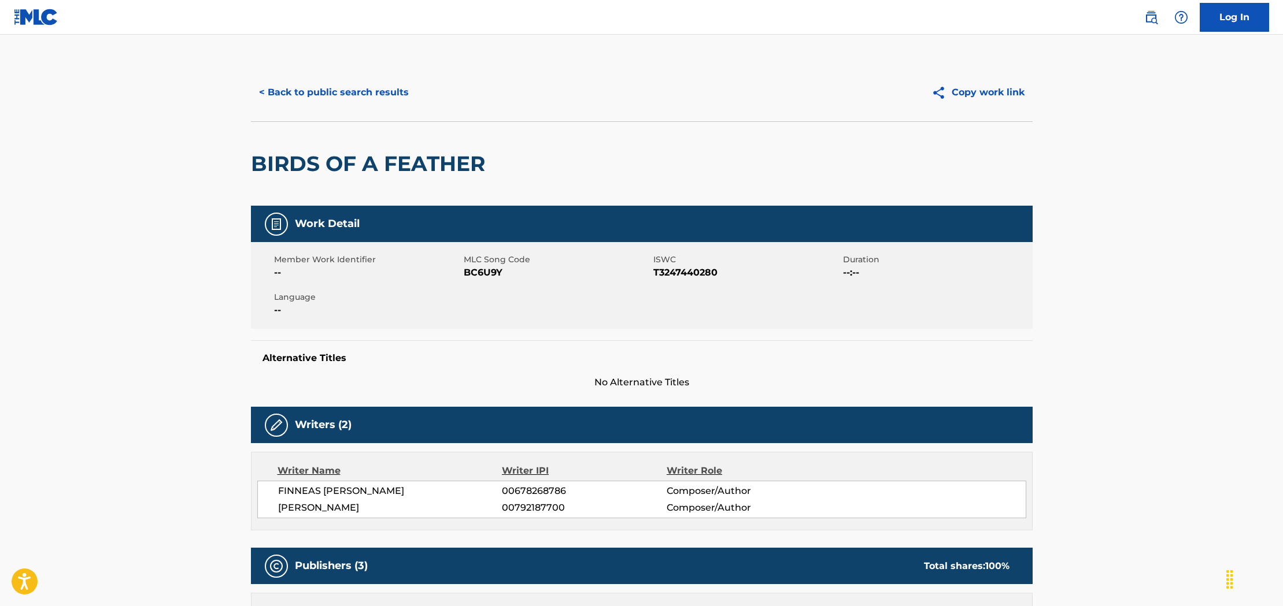
click at [295, 92] on button "< Back to public search results" at bounding box center [334, 92] width 166 height 29
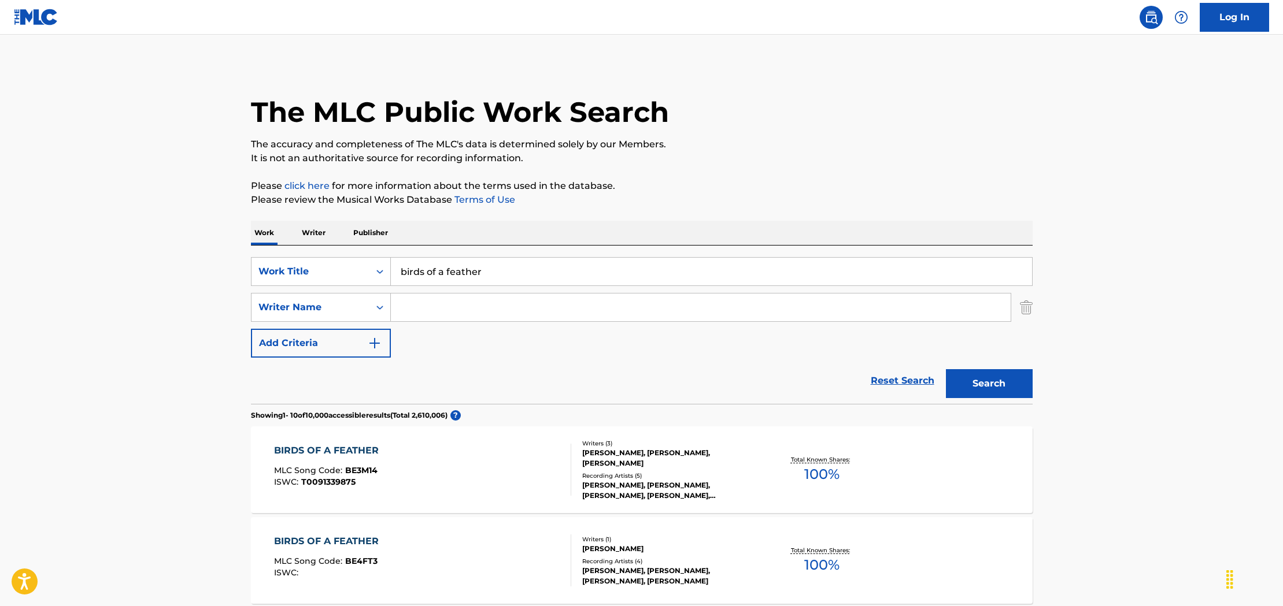
click at [516, 277] on input "birds of a feather" at bounding box center [711, 272] width 641 height 28
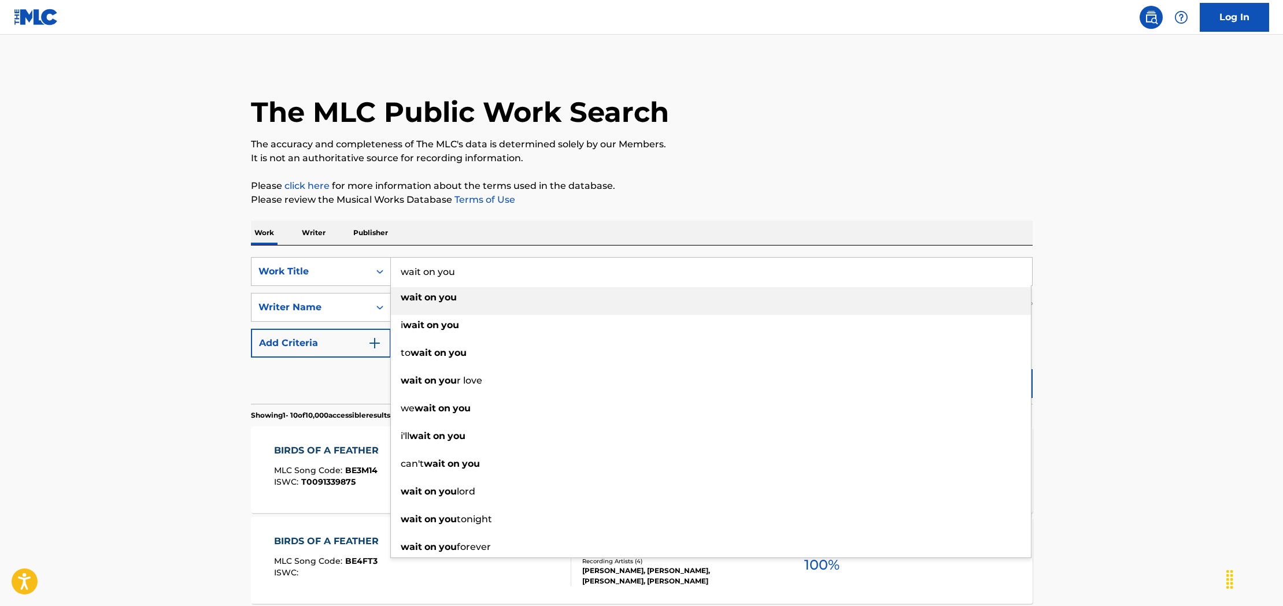
type input "wait on you"
click at [464, 301] on div "wait on you" at bounding box center [711, 297] width 640 height 21
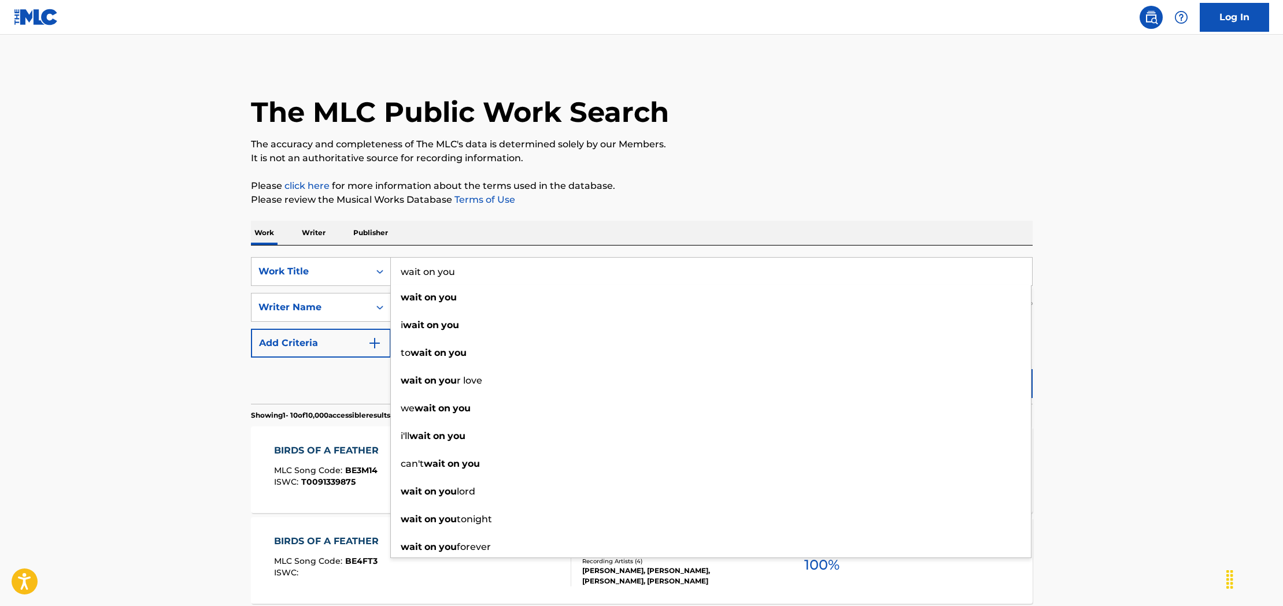
drag, startPoint x: 1181, startPoint y: 234, endPoint x: 898, endPoint y: 281, distance: 287.2
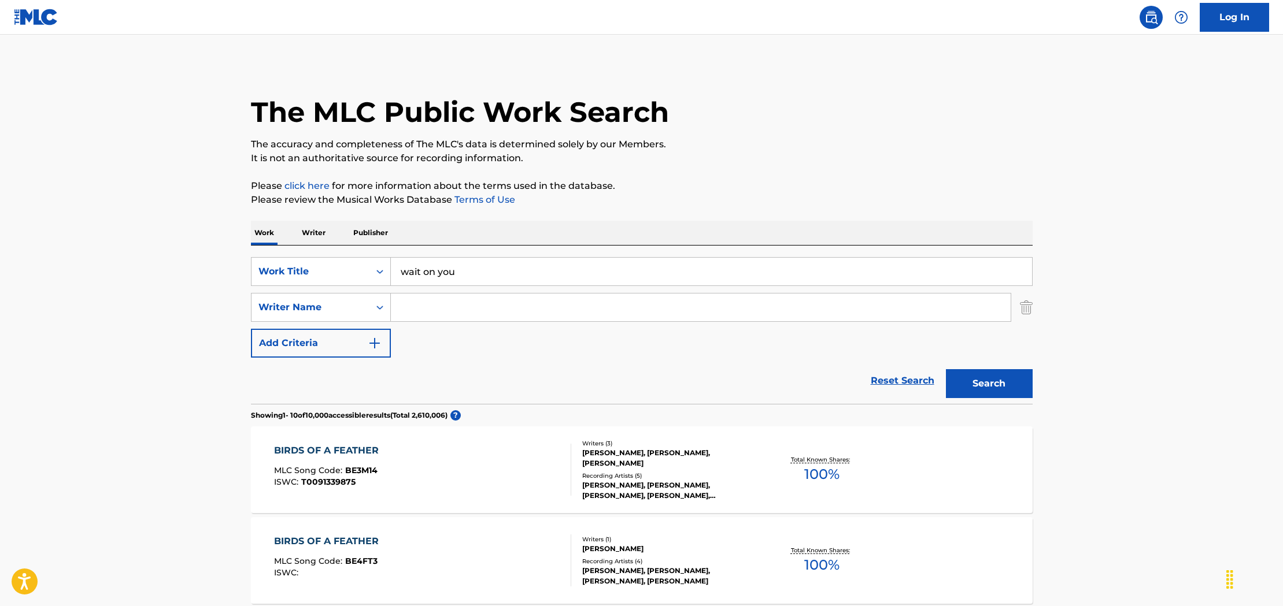
click at [455, 311] on input "Search Form" at bounding box center [701, 308] width 620 height 28
type input "[PERSON_NAME]"
click at [946, 369] on button "Search" at bounding box center [989, 383] width 87 height 29
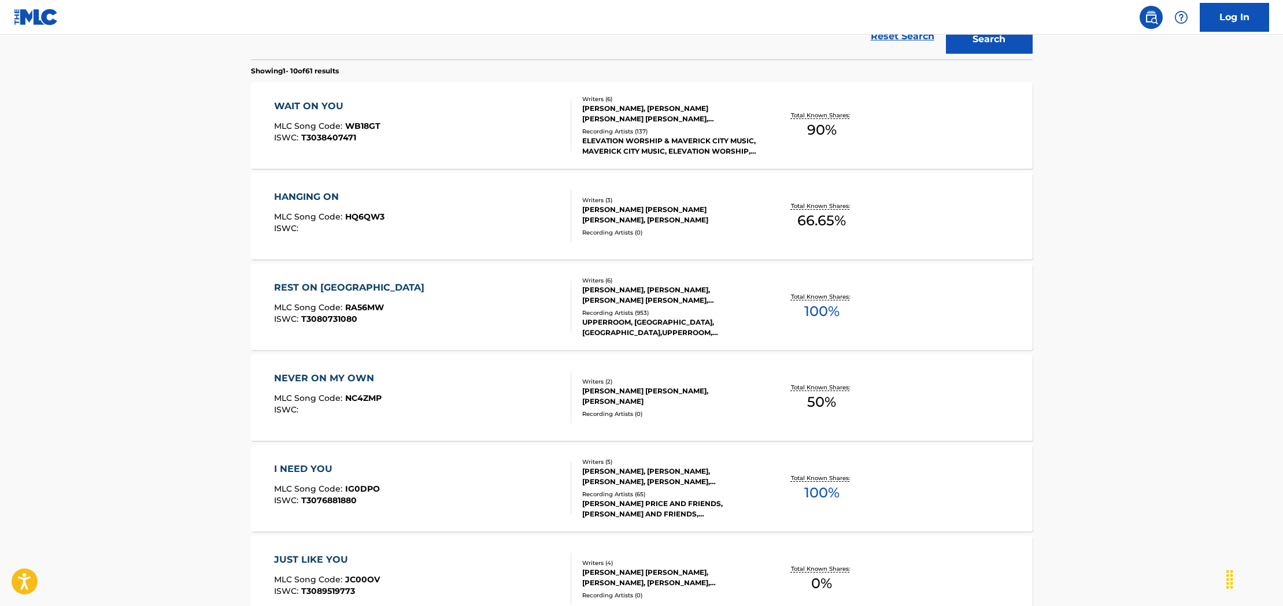
scroll to position [346, 0]
click at [497, 109] on div "WAIT ON YOU MLC Song Code : WB18GT ISWC : T3038407471" at bounding box center [422, 124] width 297 height 52
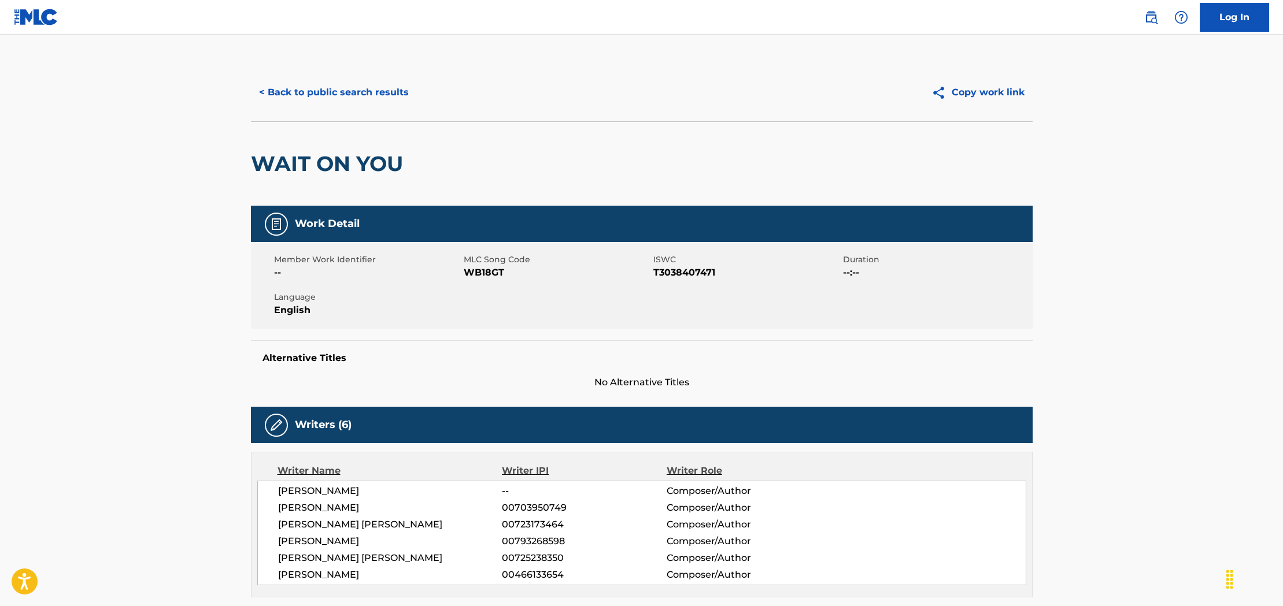
click at [315, 92] on button "< Back to public search results" at bounding box center [334, 92] width 166 height 29
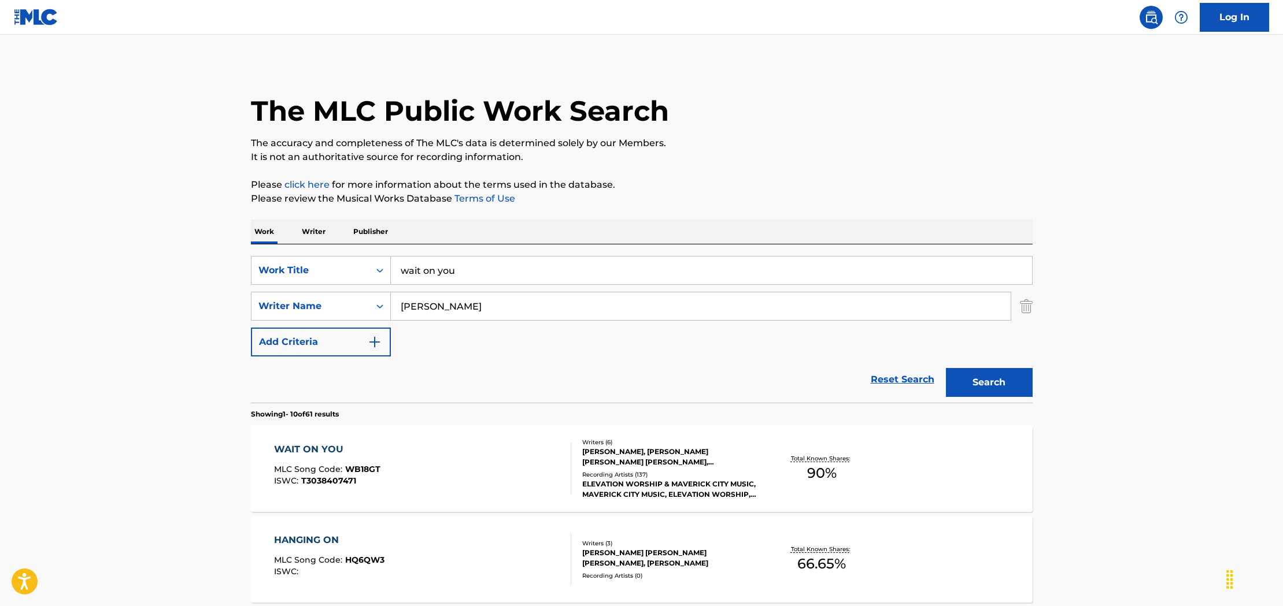
click at [469, 267] on input "wait on you" at bounding box center [711, 271] width 641 height 28
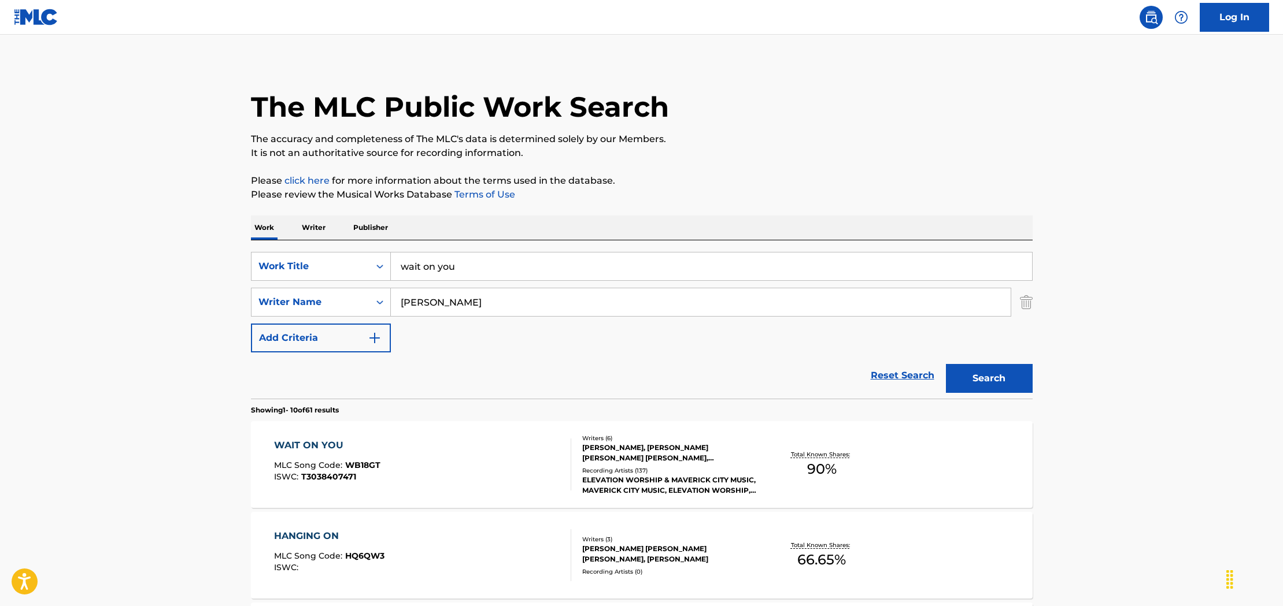
click at [469, 267] on input "wait on you" at bounding box center [711, 267] width 641 height 28
click at [469, 267] on input "wait on you" at bounding box center [711, 268] width 641 height 28
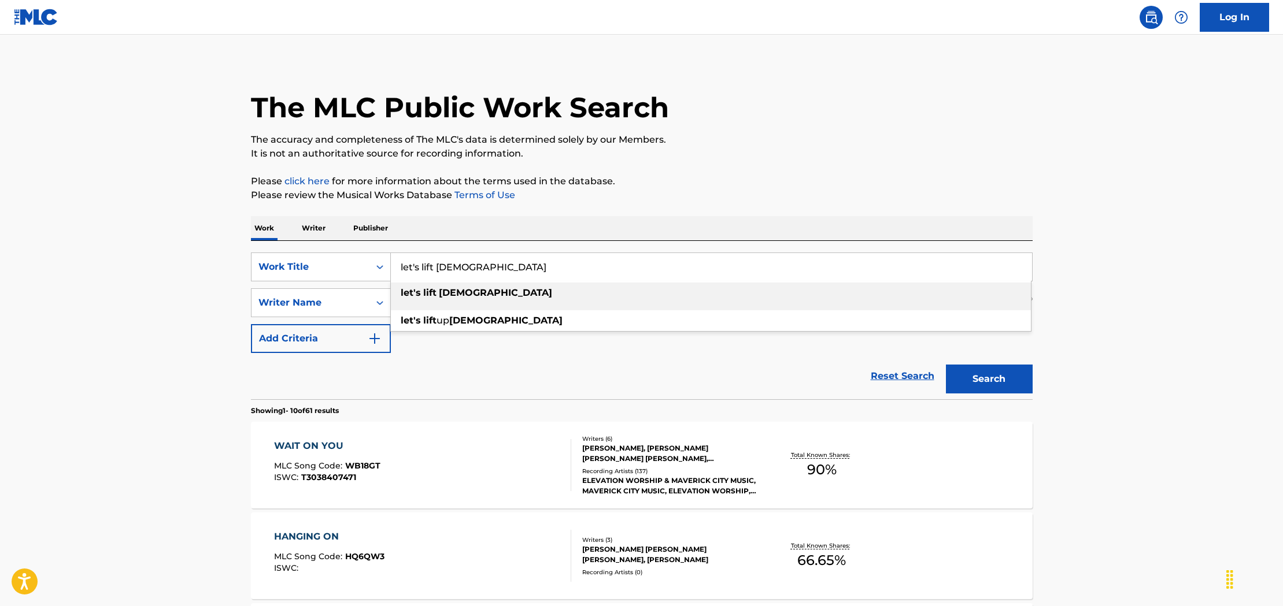
type input "let's lift [DEMOGRAPHIC_DATA]"
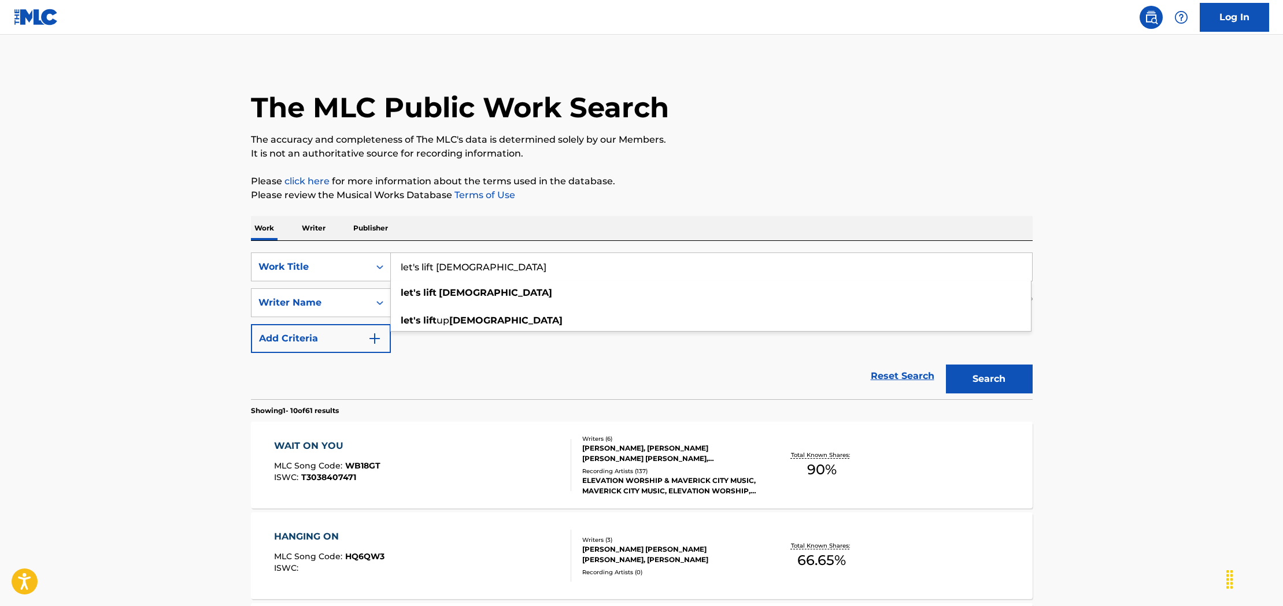
click at [577, 369] on div "Reset Search Search" at bounding box center [641, 376] width 781 height 46
drag, startPoint x: 492, startPoint y: 306, endPoint x: 360, endPoint y: 301, distance: 132.5
click at [360, 301] on div "SearchWithCriteriacd3c49c0-75c5-4a9d-b4ca-e7fcca982854 Writer Name [PERSON_NAME]" at bounding box center [641, 302] width 781 height 29
click at [992, 377] on button "Search" at bounding box center [989, 379] width 87 height 29
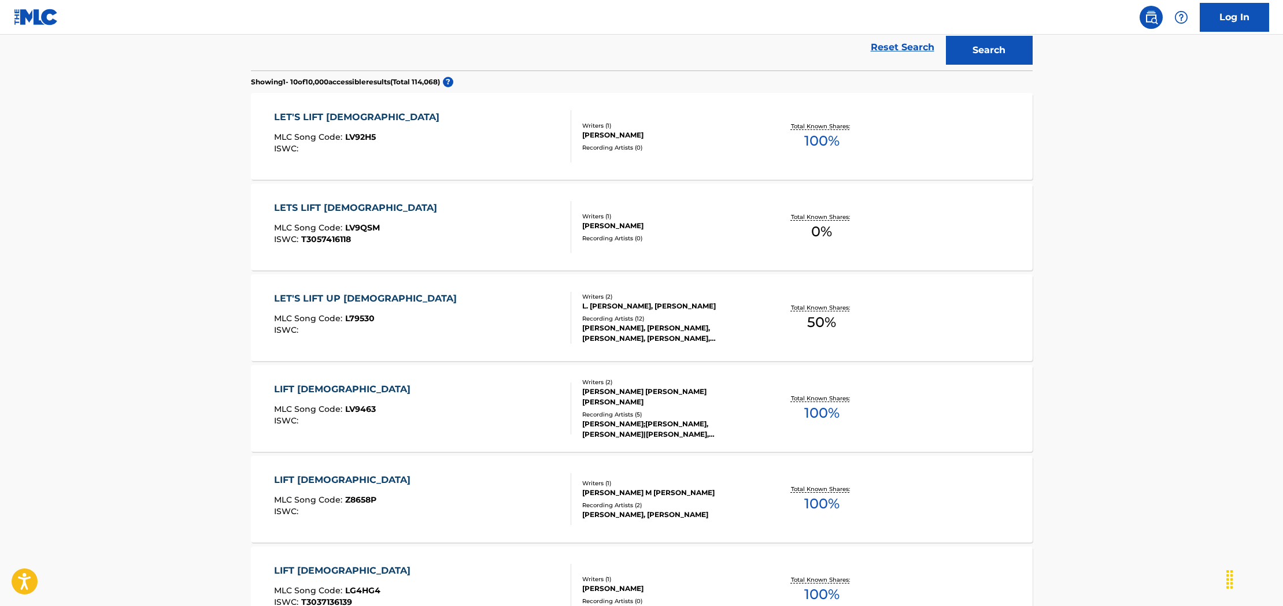
scroll to position [0, 0]
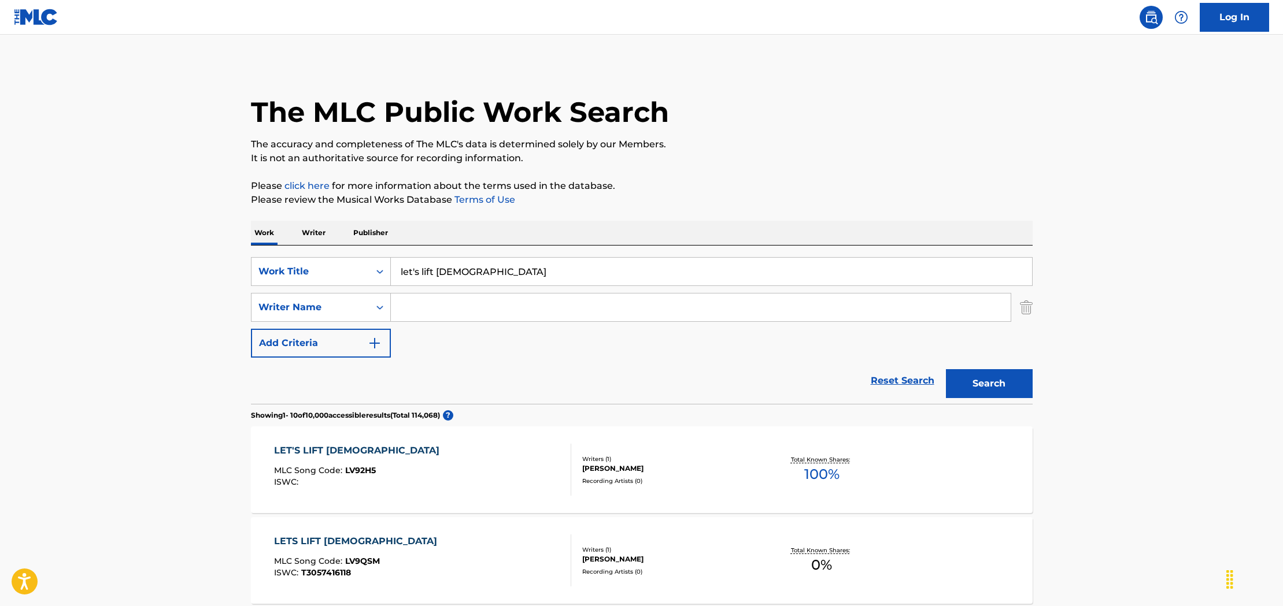
click at [441, 311] on input "Search Form" at bounding box center [701, 308] width 620 height 28
type input "hunter"
click at [946, 369] on button "Search" at bounding box center [989, 383] width 87 height 29
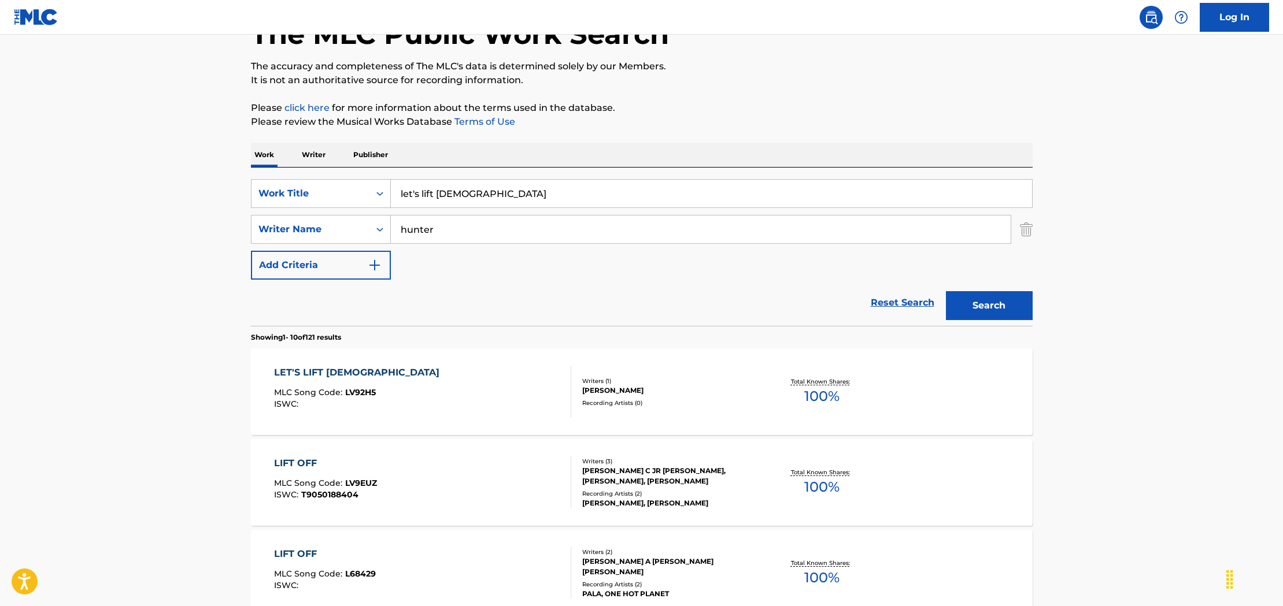
scroll to position [83, 0]
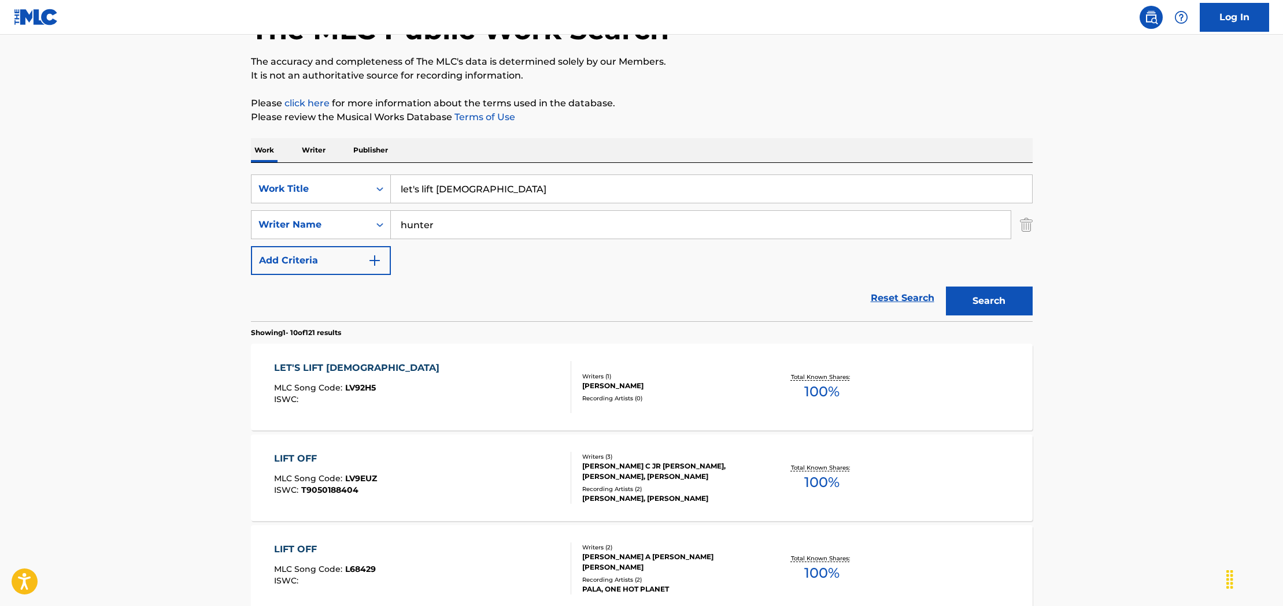
click at [536, 386] on div "LET'S LIFT [DEMOGRAPHIC_DATA] MLC Song Code : LV92H5 ISWC :" at bounding box center [422, 387] width 297 height 52
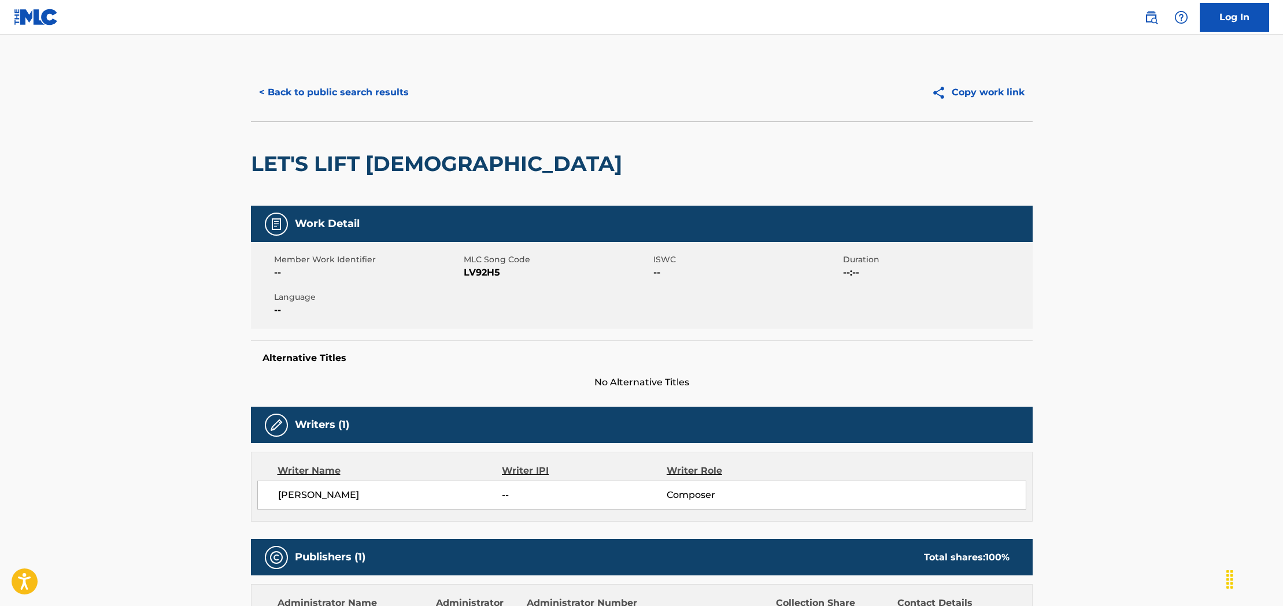
click at [375, 92] on button "< Back to public search results" at bounding box center [334, 92] width 166 height 29
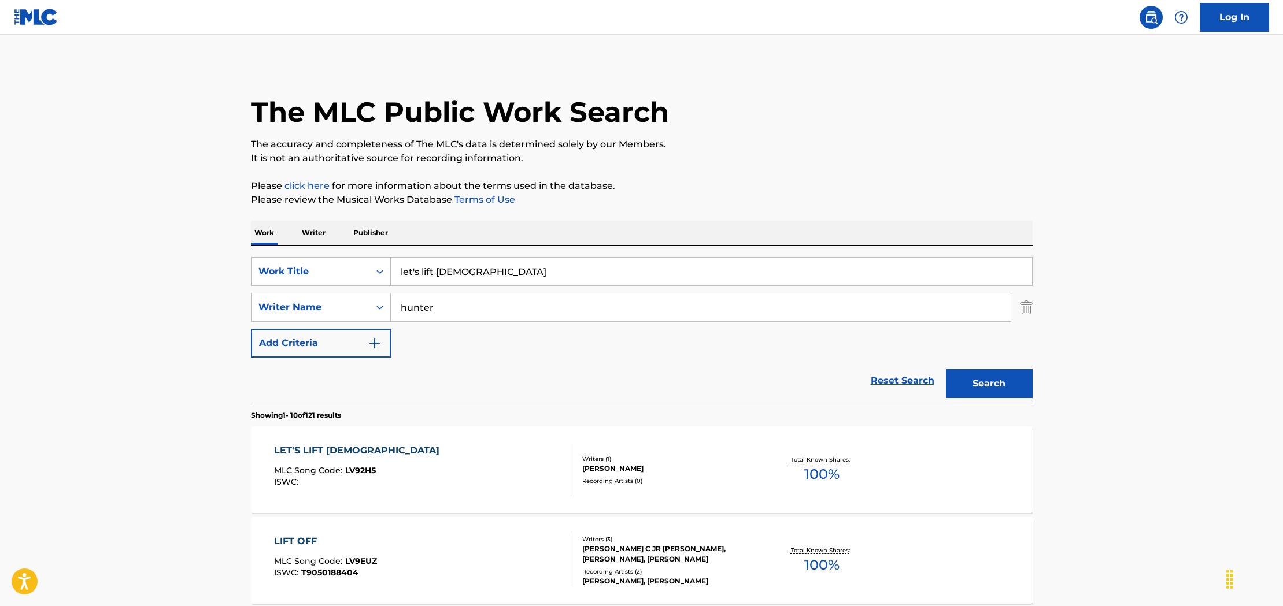
scroll to position [83, 0]
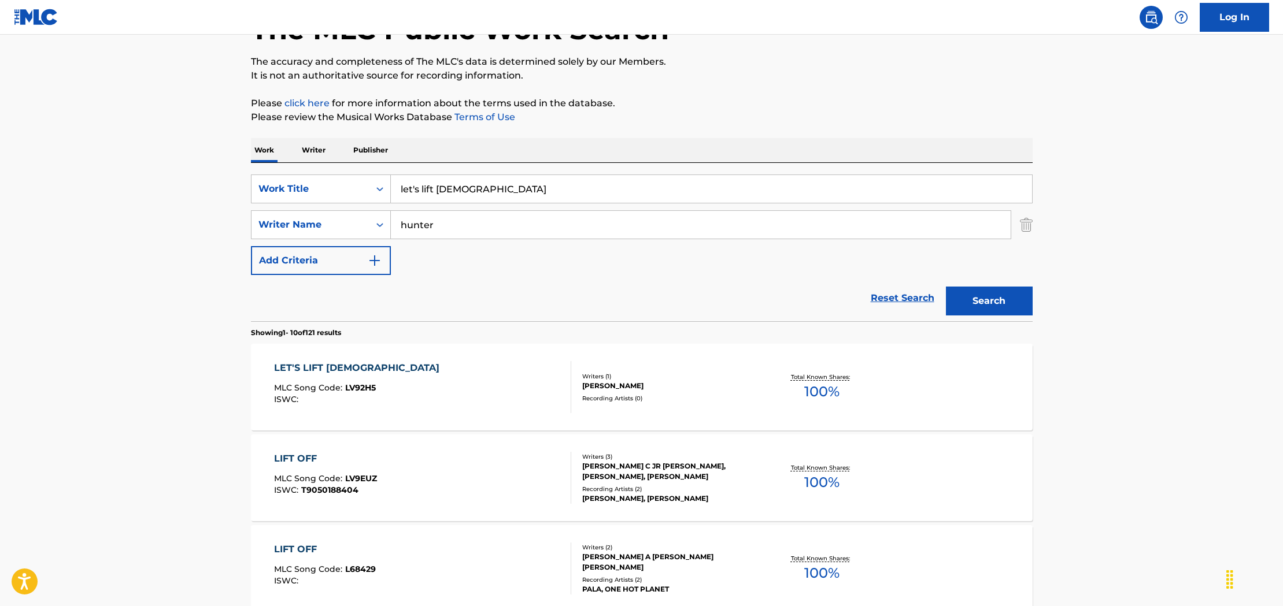
click at [528, 194] on input "let's lift [DEMOGRAPHIC_DATA]" at bounding box center [711, 189] width 641 height 28
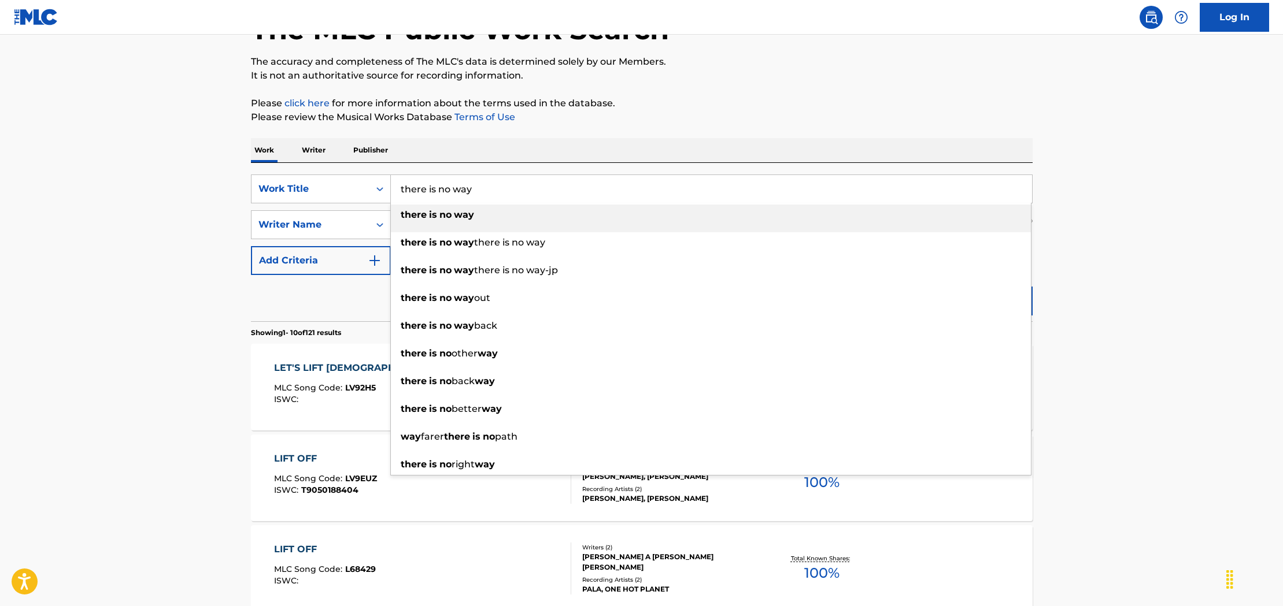
type input "there is no way"
click at [514, 218] on div "there is no way" at bounding box center [711, 215] width 640 height 21
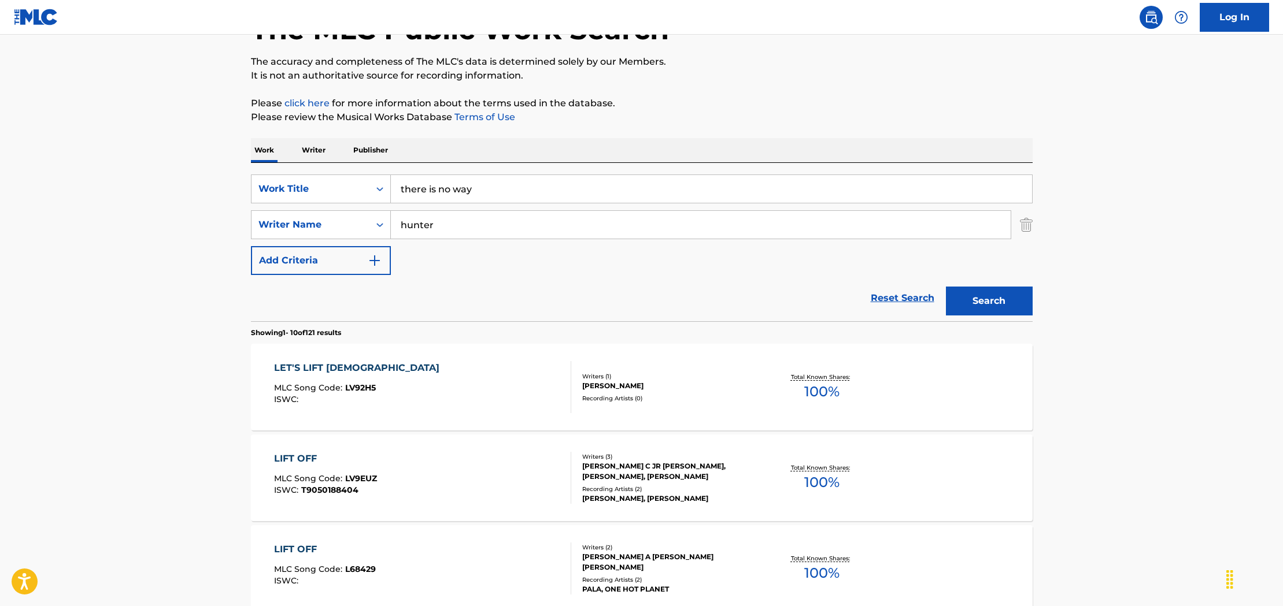
click at [454, 229] on input "hunter" at bounding box center [701, 225] width 620 height 28
click at [946, 287] on button "Search" at bounding box center [989, 301] width 87 height 29
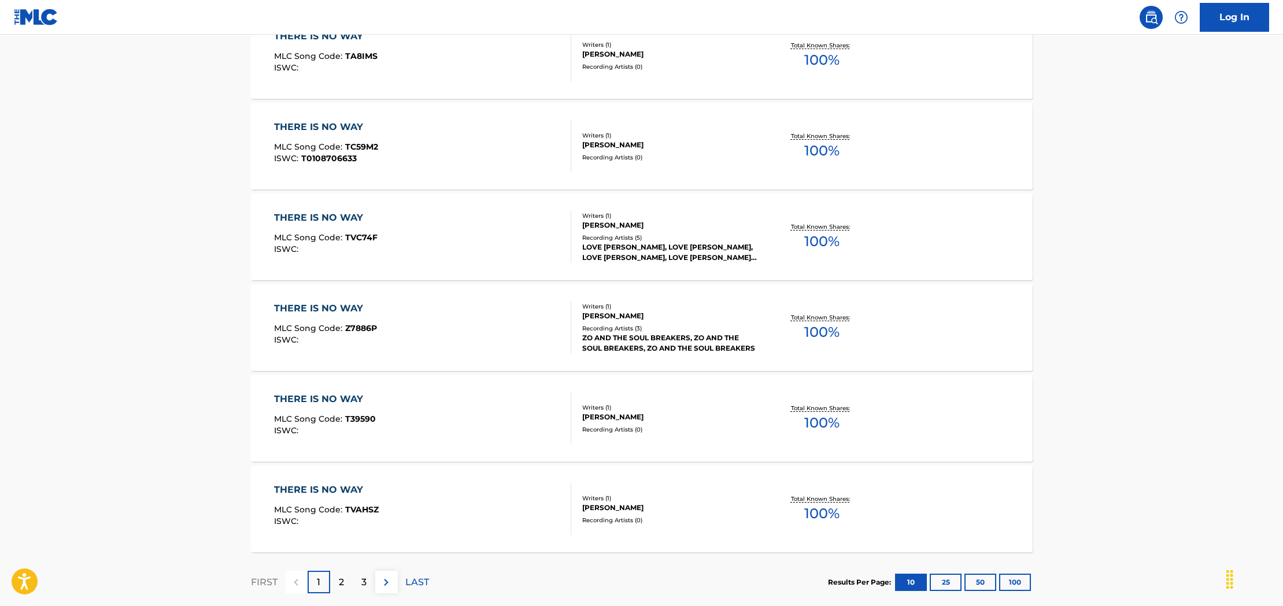
scroll to position [0, 0]
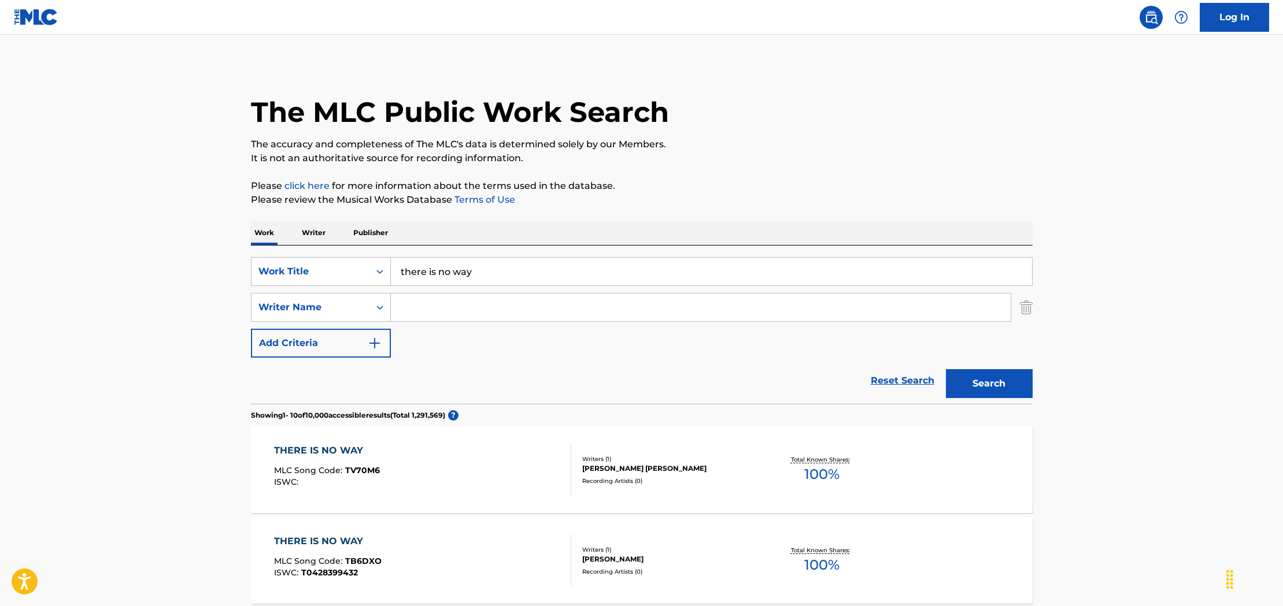
click at [482, 303] on input "Search Form" at bounding box center [701, 308] width 620 height 28
click at [946, 369] on button "Search" at bounding box center [989, 383] width 87 height 29
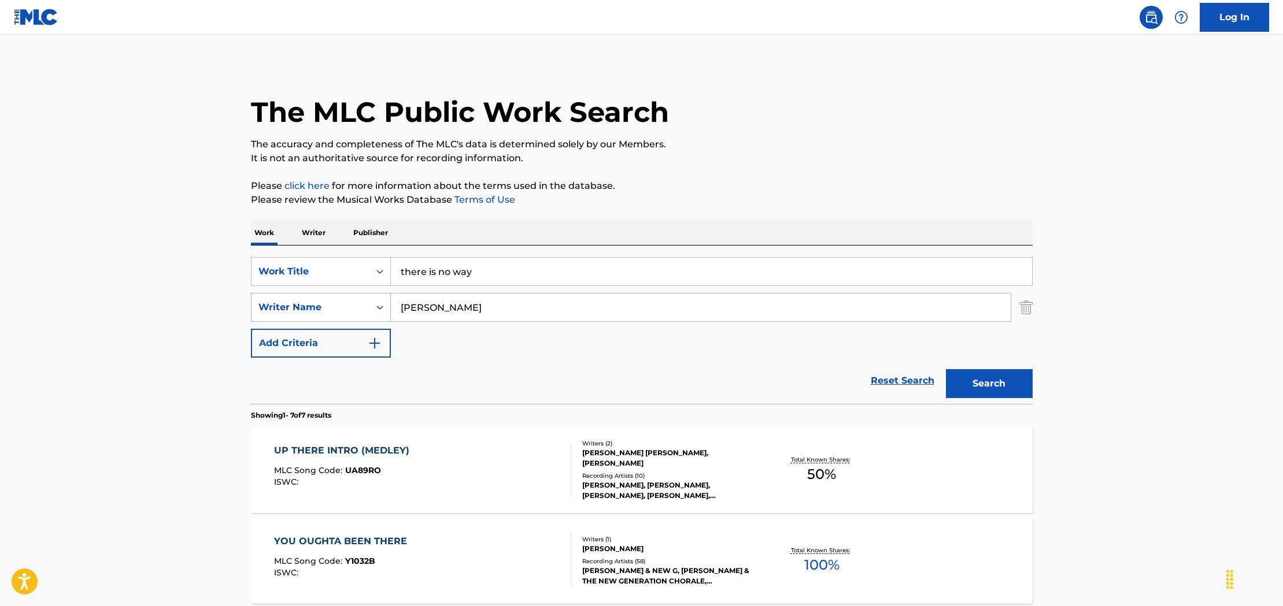
drag, startPoint x: 469, startPoint y: 309, endPoint x: 353, endPoint y: 309, distance: 116.8
click at [353, 309] on div "SearchWithCriteriacd3c49c0-75c5-4a9d-b4ca-e7fcca982854 Writer Name [PERSON_NAME]" at bounding box center [641, 307] width 781 height 29
type input "bady"
click at [946, 369] on button "Search" at bounding box center [989, 383] width 87 height 29
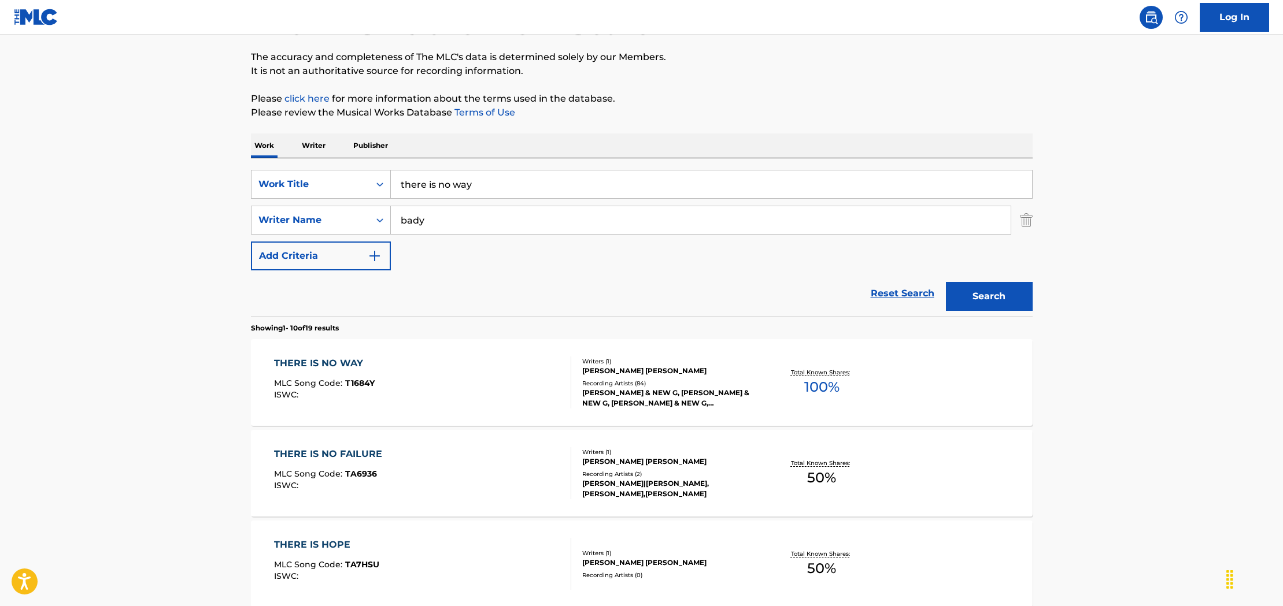
scroll to position [88, 0]
click at [461, 386] on div "THERE IS NO WAY MLC Song Code : T1684Y ISWC :" at bounding box center [422, 381] width 297 height 52
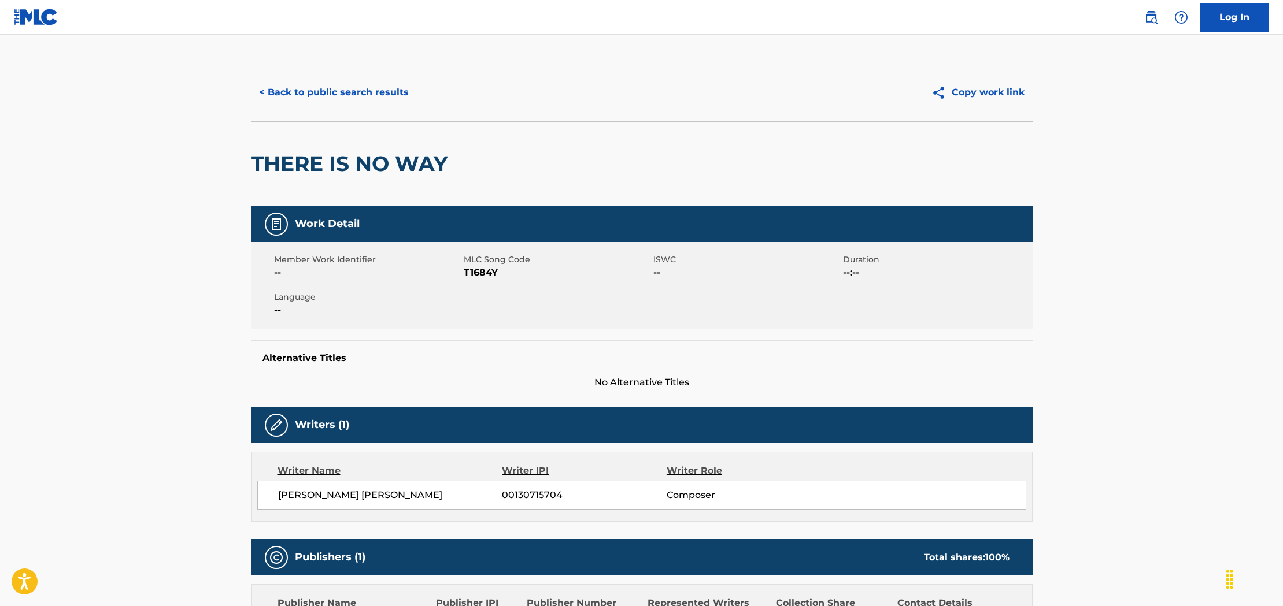
click at [384, 91] on button "< Back to public search results" at bounding box center [334, 92] width 166 height 29
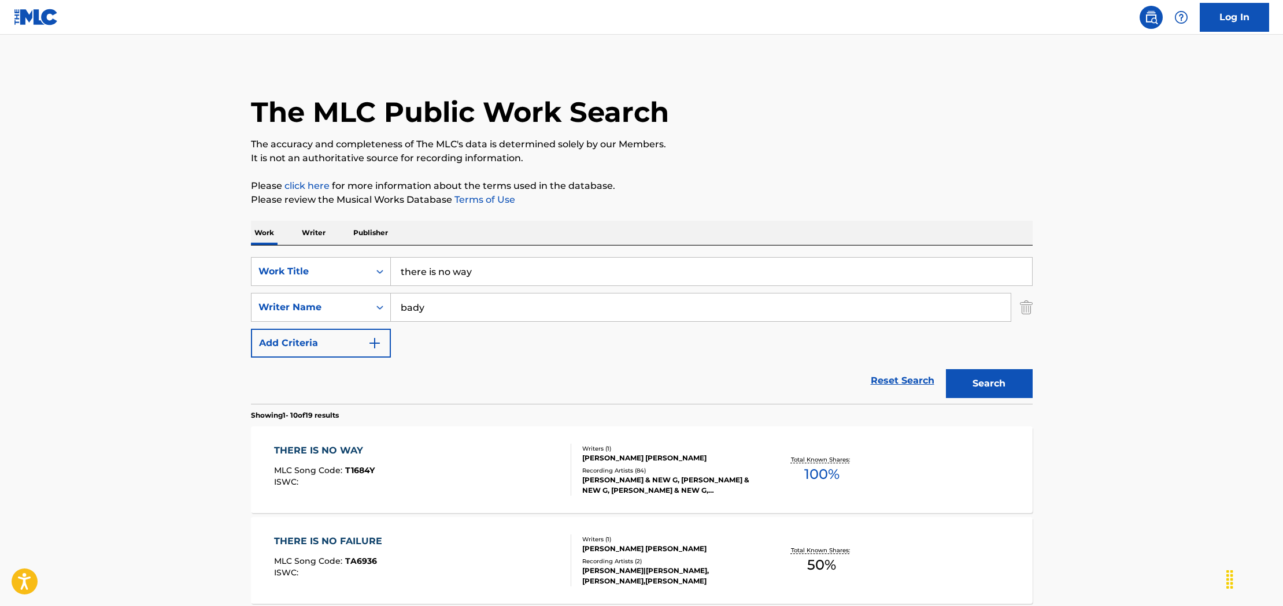
scroll to position [88, 0]
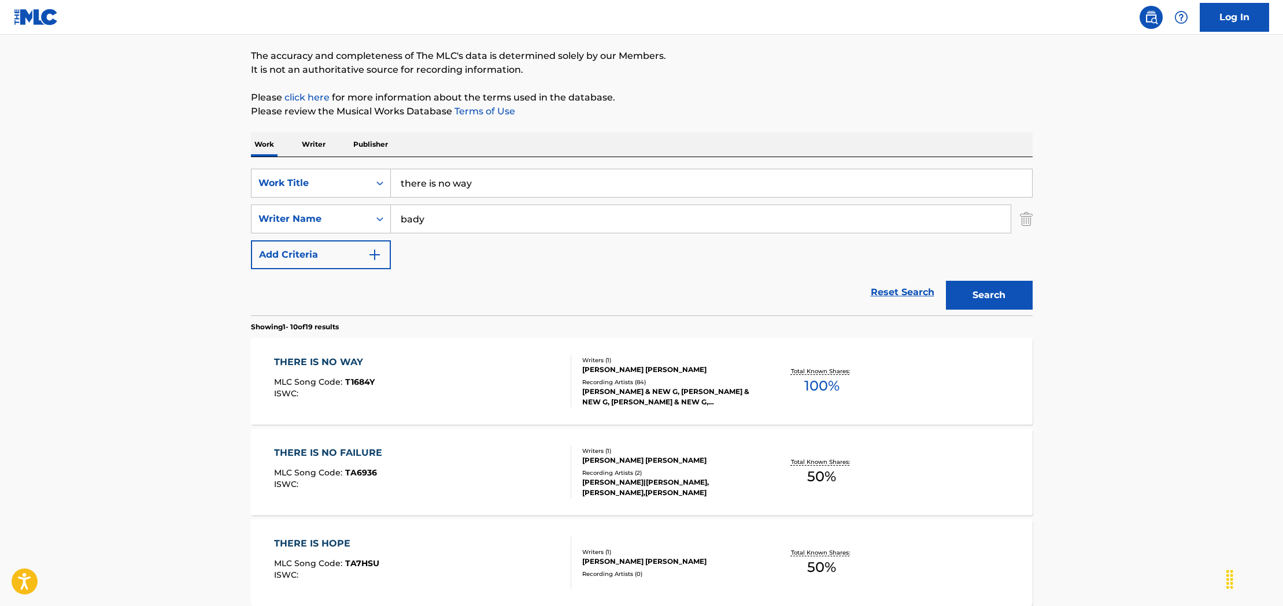
click at [520, 187] on input "there is no way" at bounding box center [711, 183] width 641 height 28
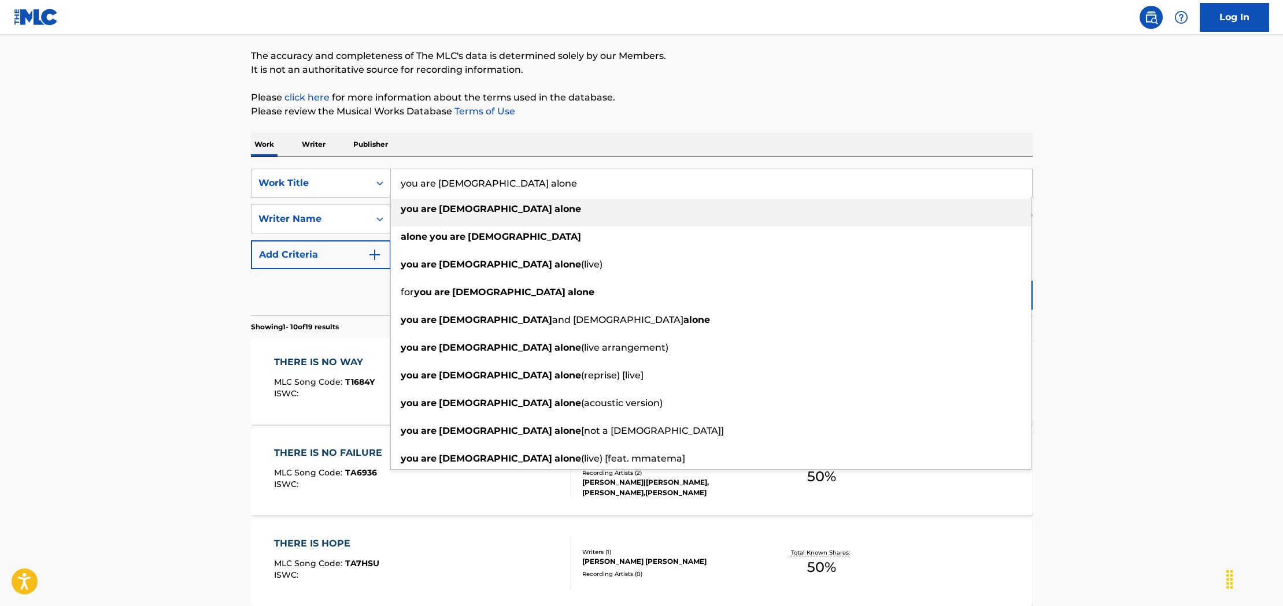
type input "you are [DEMOGRAPHIC_DATA] alone"
drag, startPoint x: 1104, startPoint y: 193, endPoint x: 709, endPoint y: 231, distance: 397.2
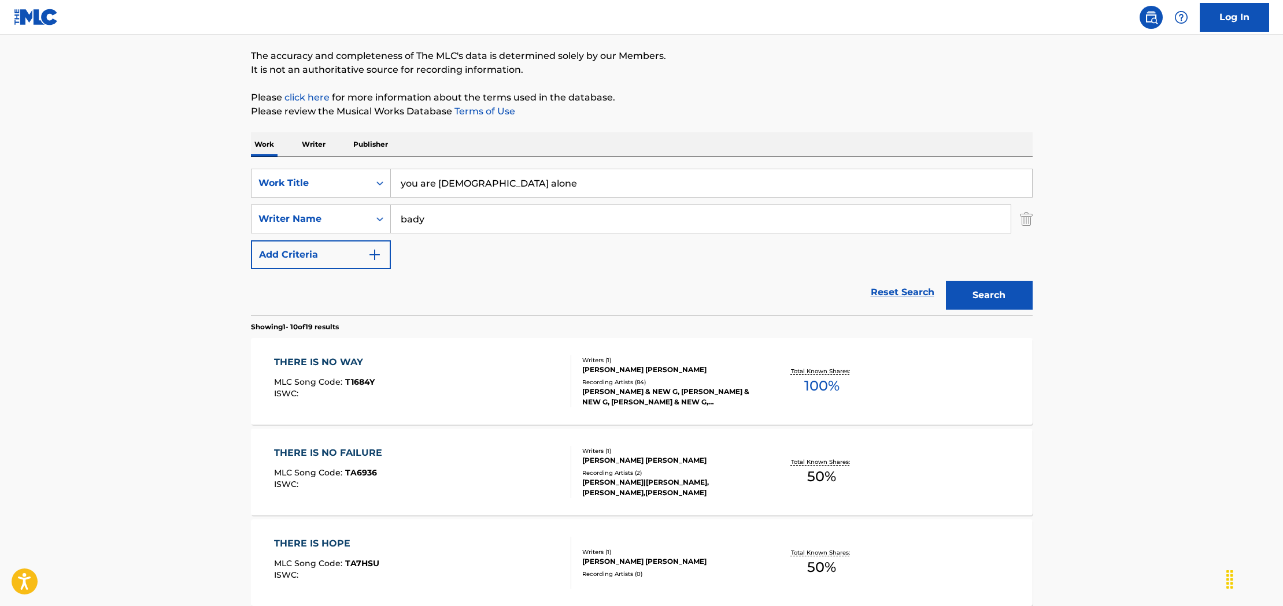
click at [502, 223] on input "bady" at bounding box center [701, 219] width 620 height 28
click at [946, 281] on button "Search" at bounding box center [989, 295] width 87 height 29
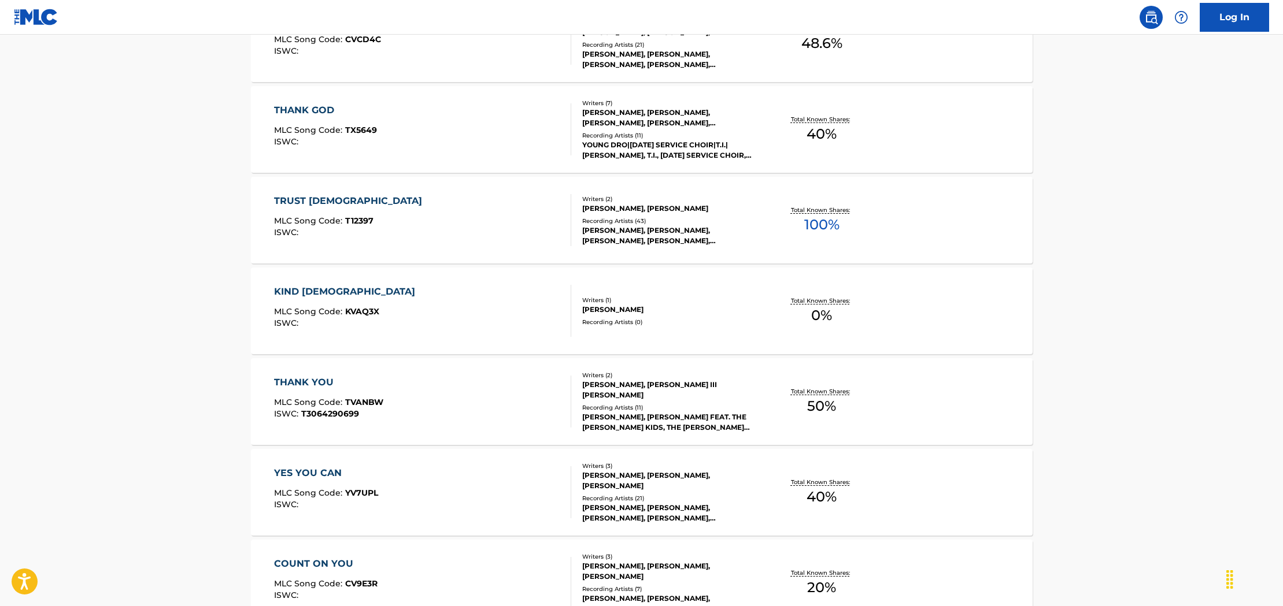
scroll to position [0, 0]
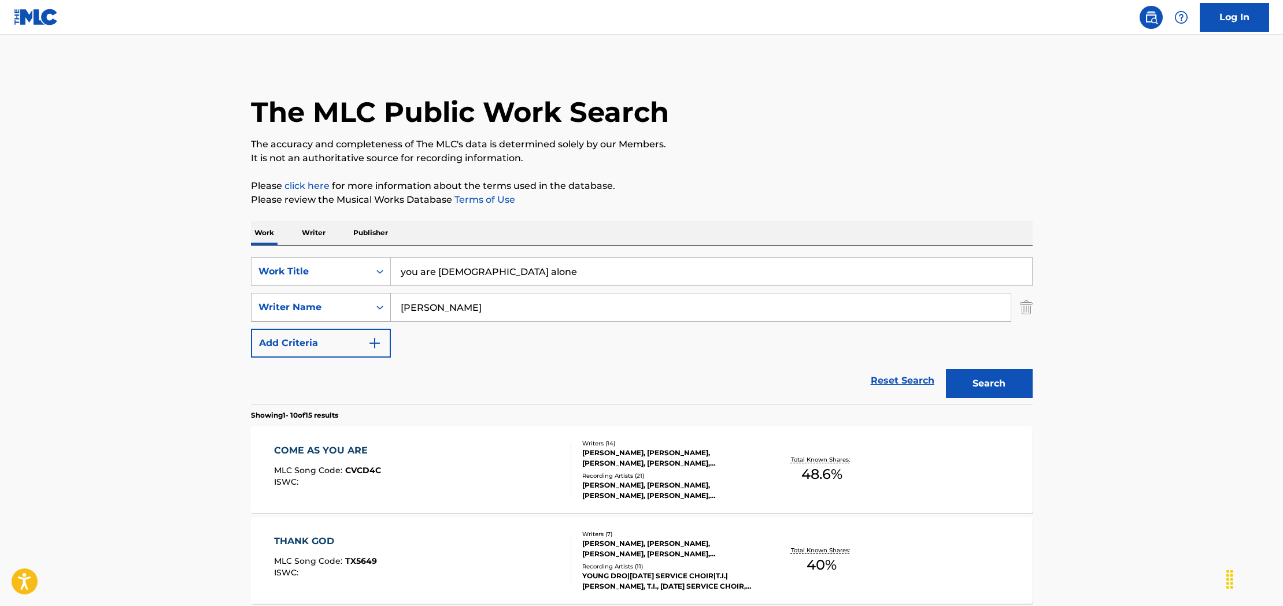
drag, startPoint x: 472, startPoint y: 303, endPoint x: 319, endPoint y: 303, distance: 153.2
click at [319, 303] on div "SearchWithCriteriacd3c49c0-75c5-4a9d-b4ca-e7fcca982854 Writer Name [PERSON_NAME]" at bounding box center [641, 307] width 781 height 29
type input "[PERSON_NAME]"
click at [946, 369] on button "Search" at bounding box center [989, 383] width 87 height 29
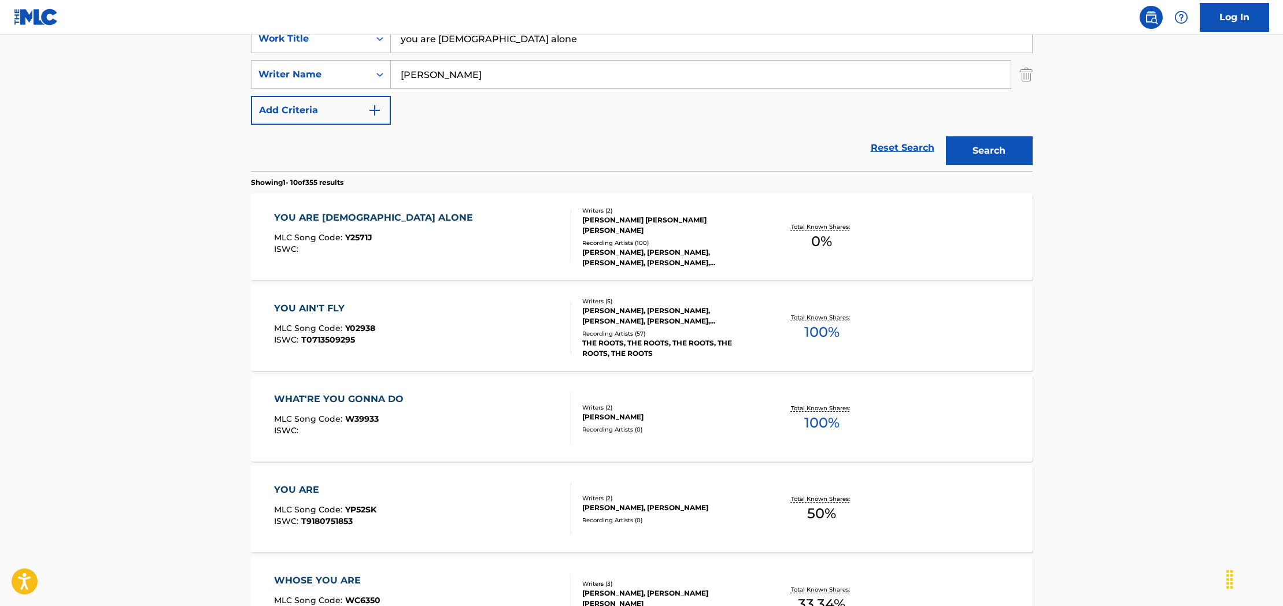
scroll to position [160, 0]
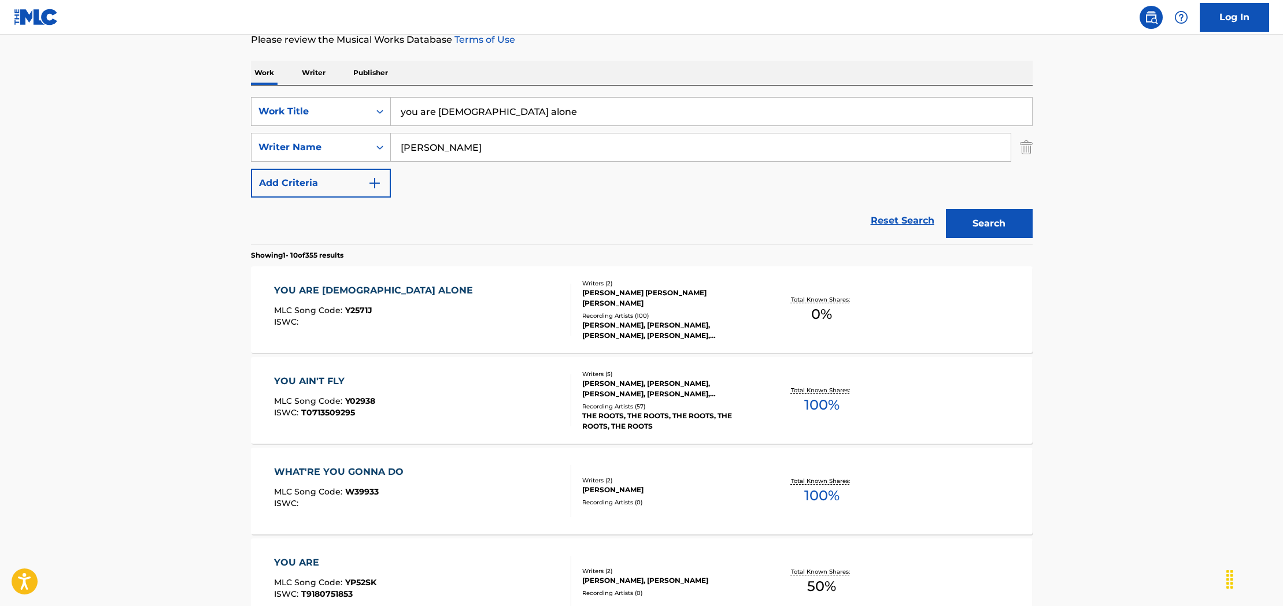
click at [533, 316] on div "YOU ARE [DEMOGRAPHIC_DATA] ALONE MLC Song Code : Y2571J ISWC :" at bounding box center [422, 310] width 297 height 52
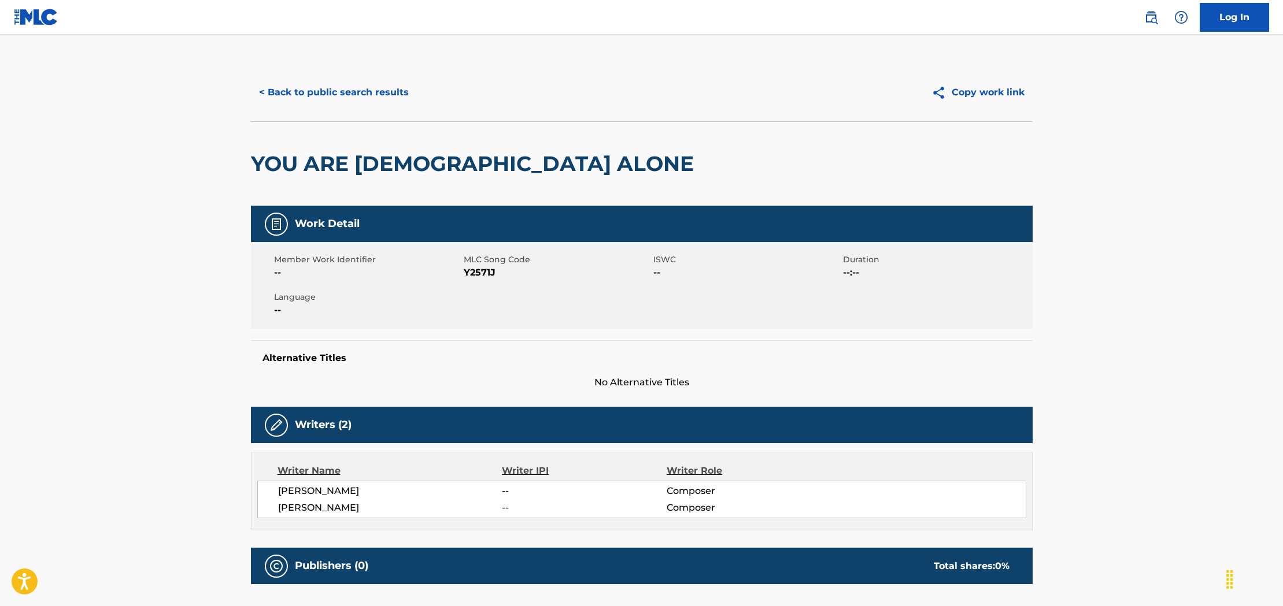
click at [303, 94] on button "< Back to public search results" at bounding box center [334, 92] width 166 height 29
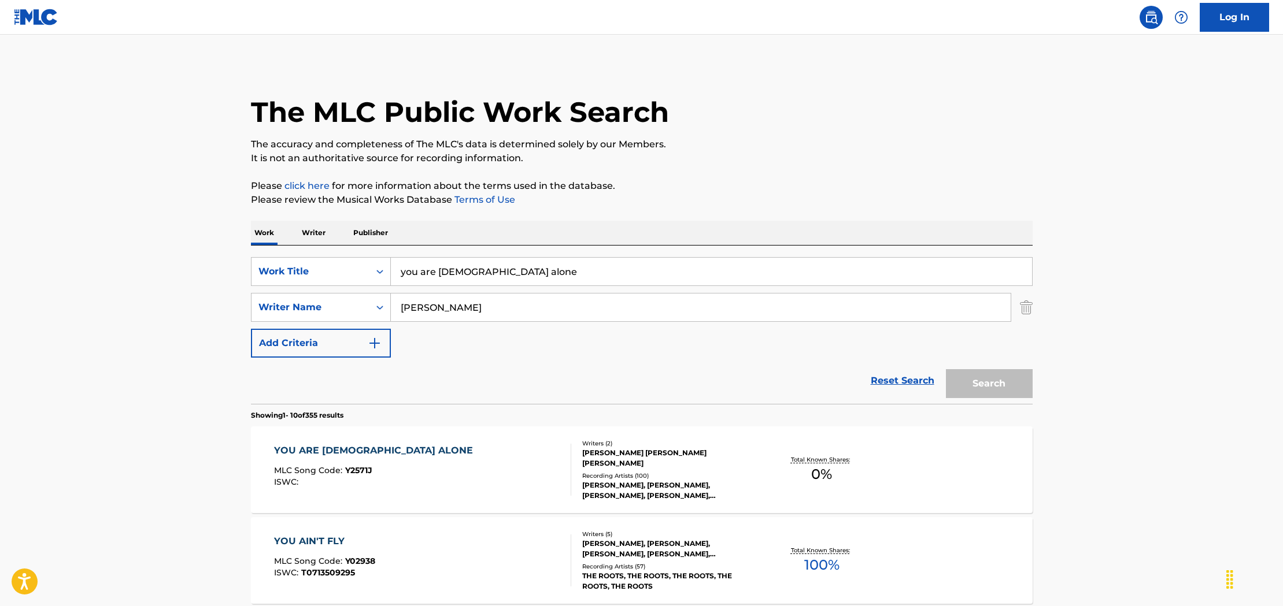
scroll to position [160, 0]
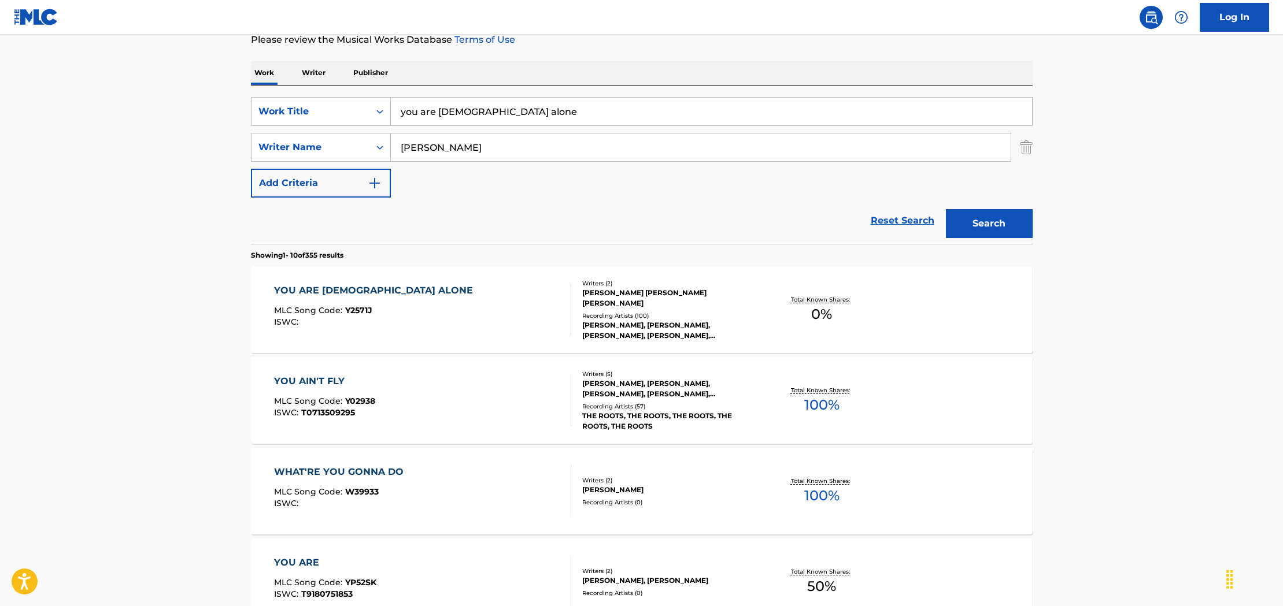
click at [529, 119] on input "you are [DEMOGRAPHIC_DATA] alone" at bounding box center [711, 112] width 641 height 28
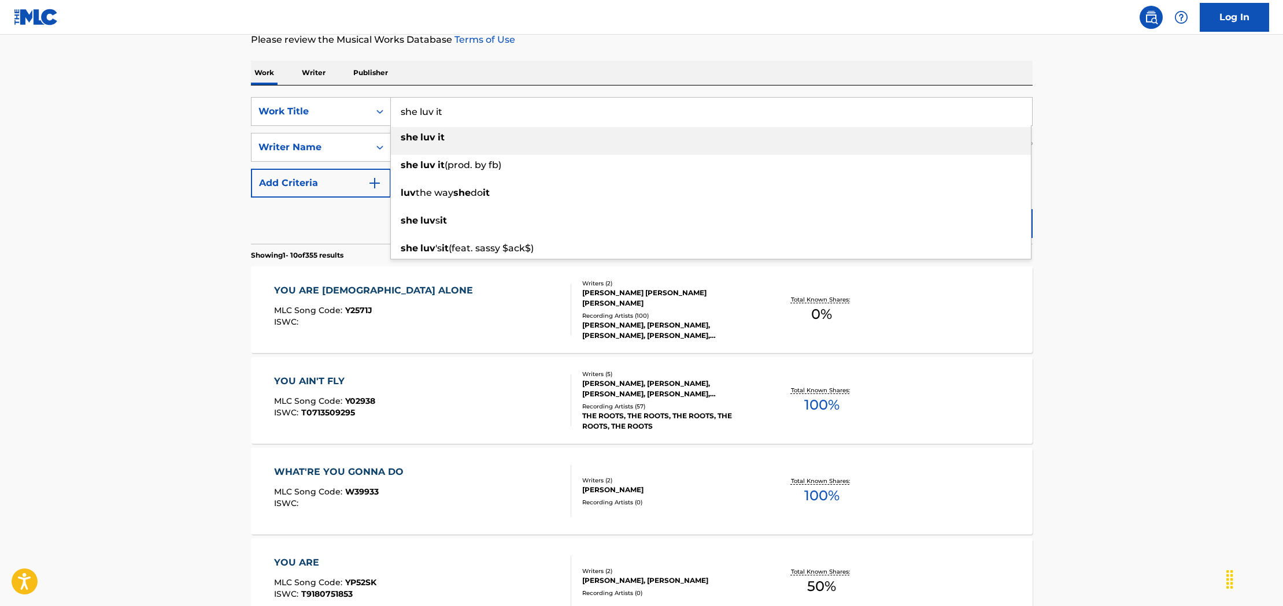
type input "she luv it"
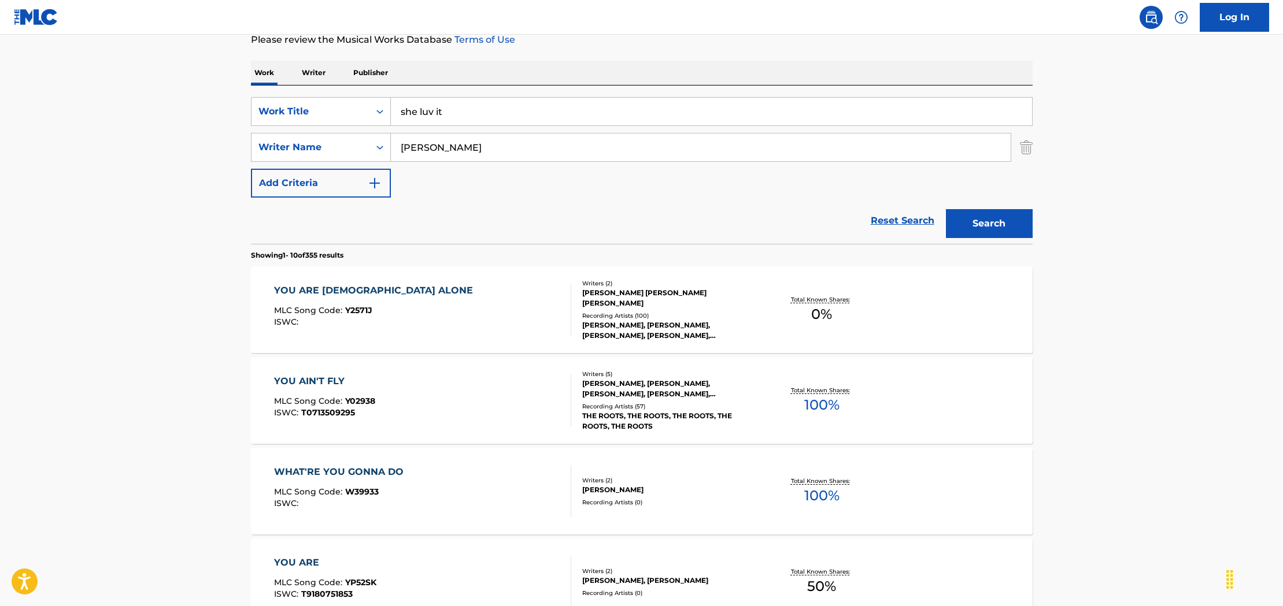
click at [1154, 128] on main "The MLC Public Work Search The accuracy and completeness of The MLC's data is d…" at bounding box center [641, 555] width 1283 height 1361
click at [616, 143] on input "[PERSON_NAME]" at bounding box center [701, 148] width 620 height 28
type input "[PERSON_NAME]"
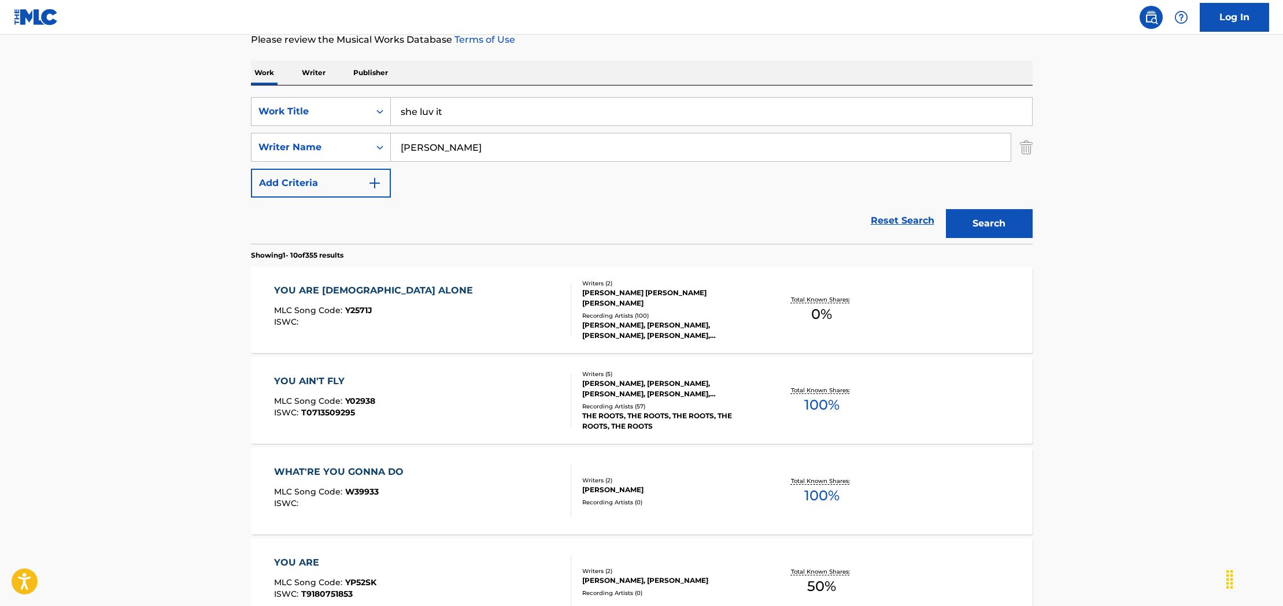
click at [946, 209] on button "Search" at bounding box center [989, 223] width 87 height 29
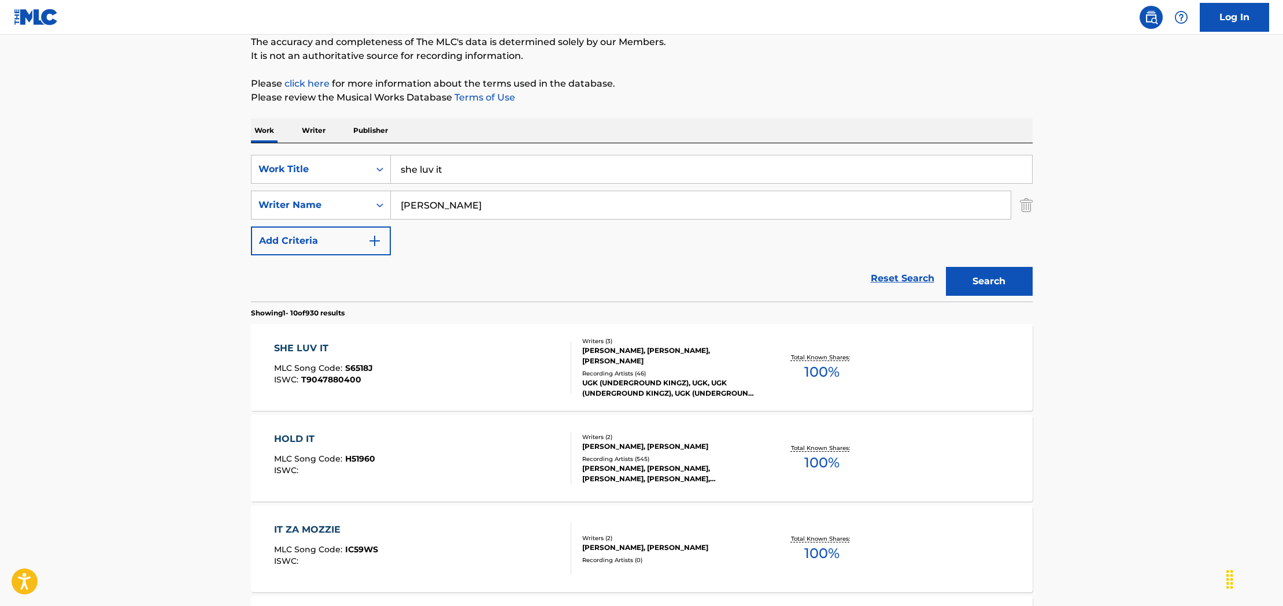
scroll to position [103, 0]
click at [521, 366] on div "SHE LUV IT MLC Song Code : S6518J ISWC : T9047880400" at bounding box center [422, 366] width 297 height 52
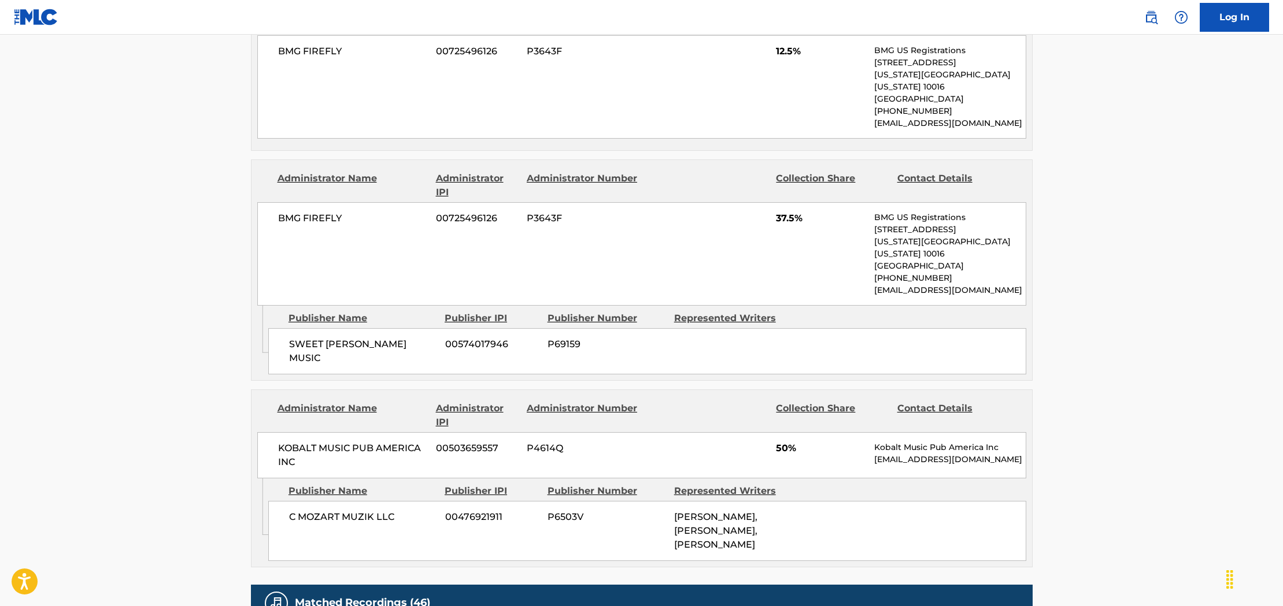
scroll to position [620, 0]
